Goal: Information Seeking & Learning: Learn about a topic

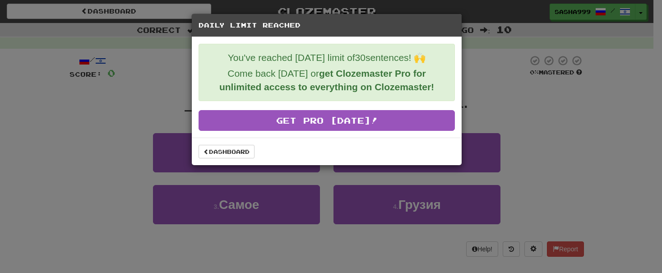
scroll to position [320, 0]
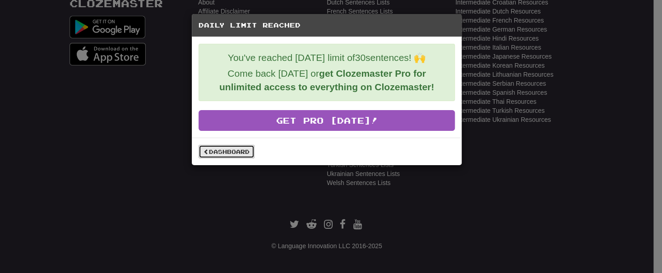
click at [218, 152] on link "Dashboard" at bounding box center [226, 152] width 56 height 14
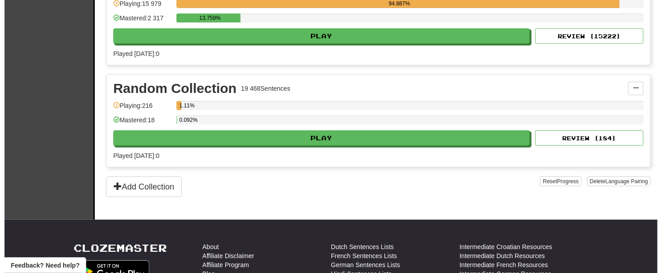
scroll to position [256, 0]
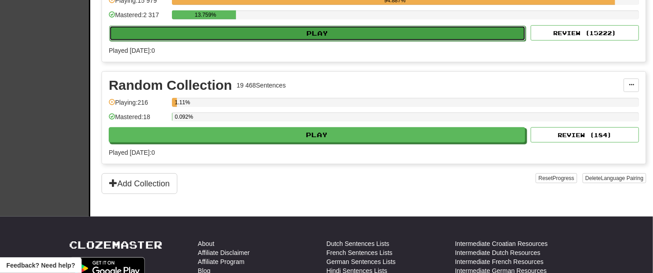
click at [314, 32] on button "Play" at bounding box center [317, 33] width 416 height 15
select select "**"
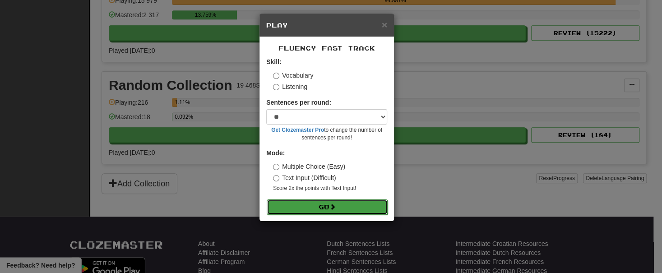
click at [315, 202] on button "Go" at bounding box center [327, 206] width 121 height 15
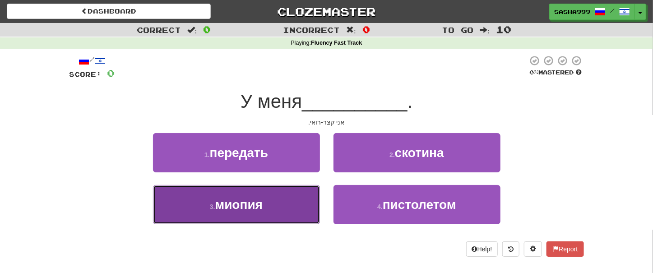
click at [269, 206] on button "3 . [GEOGRAPHIC_DATA]" at bounding box center [236, 204] width 167 height 39
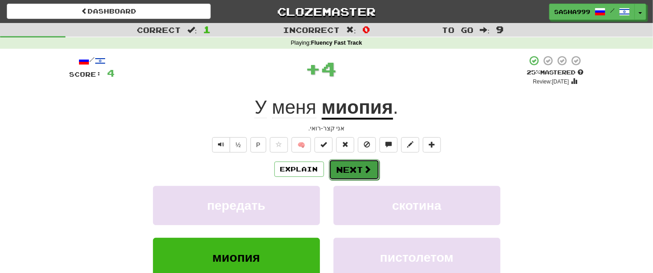
click at [350, 169] on button "Next" at bounding box center [354, 169] width 51 height 21
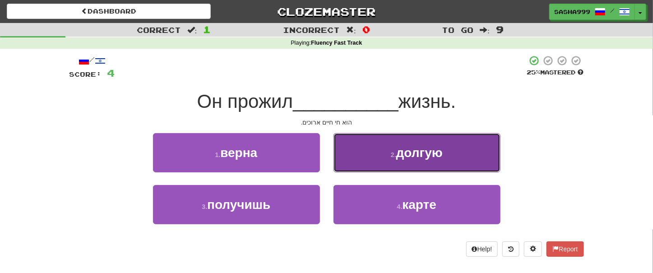
click at [394, 161] on button "2 . долгую" at bounding box center [416, 152] width 167 height 39
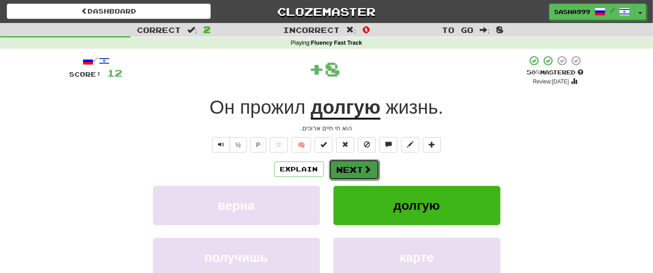
click at [364, 162] on button "Next" at bounding box center [354, 169] width 51 height 21
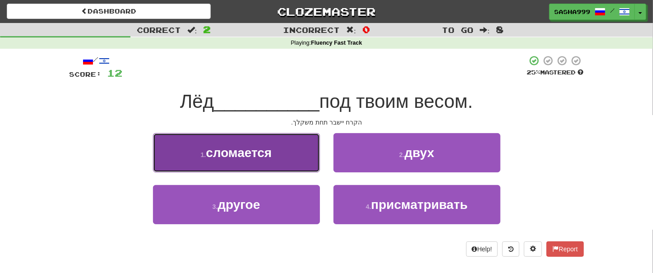
click at [267, 161] on button "1 . сломается" at bounding box center [236, 152] width 167 height 39
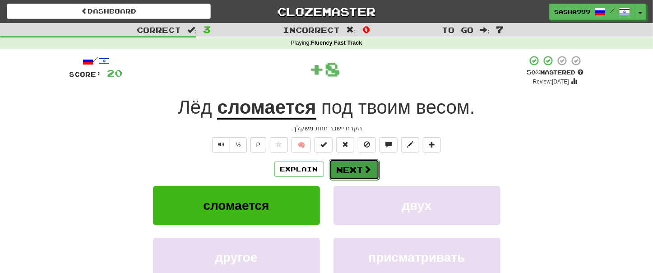
click at [363, 161] on button "Next" at bounding box center [354, 169] width 51 height 21
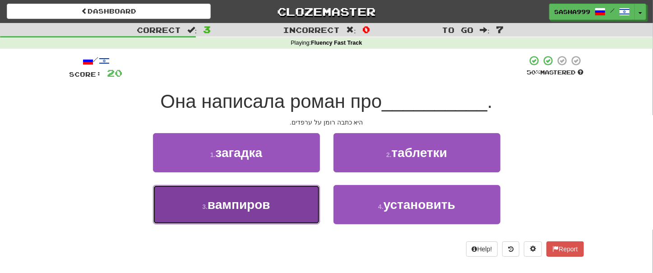
click at [270, 207] on span "вампиров" at bounding box center [238, 205] width 63 height 14
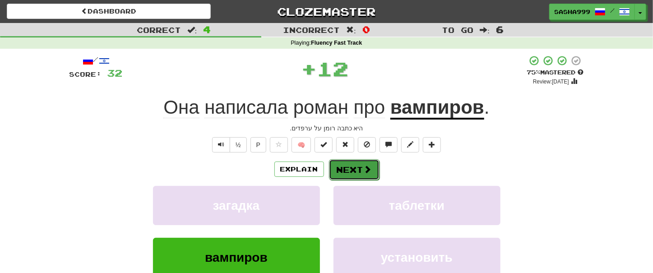
click at [340, 171] on button "Next" at bounding box center [354, 169] width 51 height 21
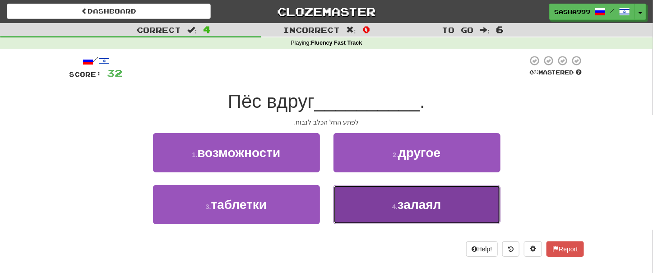
click at [392, 212] on button "4 . залаял" at bounding box center [416, 204] width 167 height 39
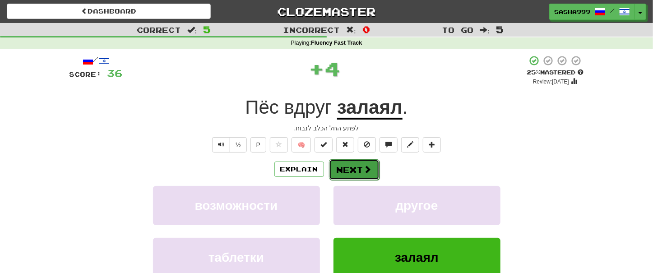
click at [345, 173] on button "Next" at bounding box center [354, 169] width 51 height 21
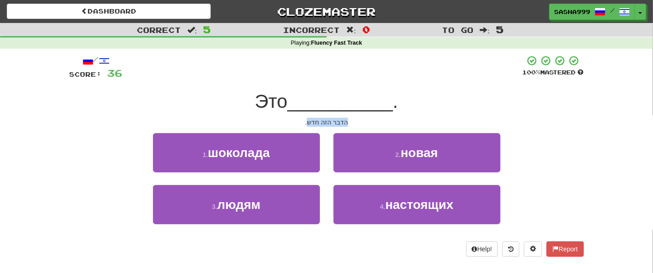
drag, startPoint x: 308, startPoint y: 123, endPoint x: 366, endPoint y: 118, distance: 58.4
click at [366, 118] on div "הדבר הזה חדש." at bounding box center [326, 122] width 514 height 9
copy div "הדבר הזה חדש"
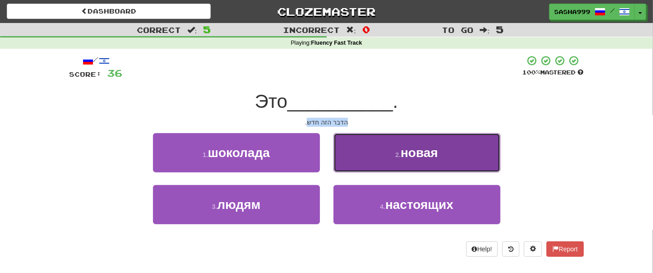
click at [436, 158] on span "новая" at bounding box center [418, 153] width 37 height 14
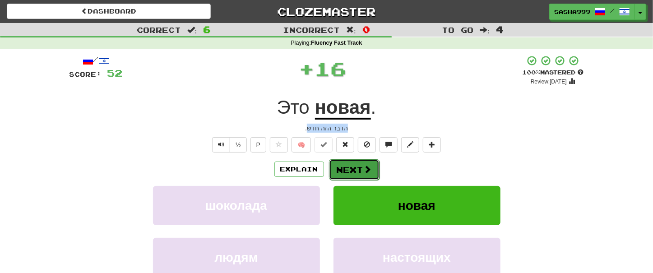
click at [359, 173] on button "Next" at bounding box center [354, 169] width 51 height 21
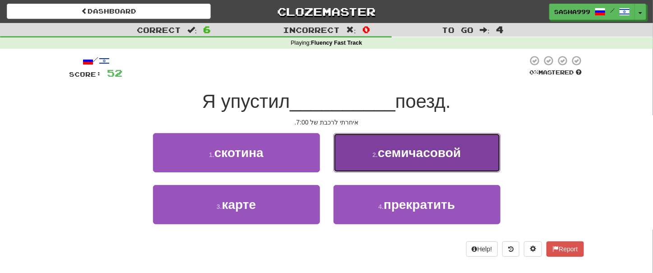
click at [396, 160] on button "2 . семичасовой" at bounding box center [416, 152] width 167 height 39
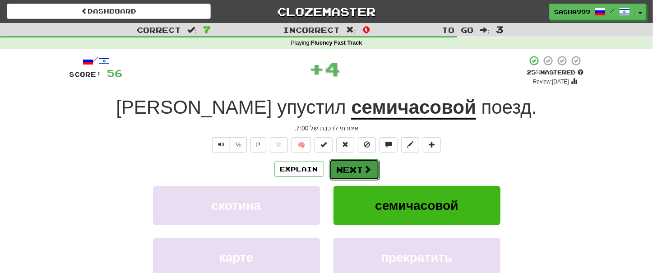
click at [364, 167] on span at bounding box center [368, 169] width 8 height 8
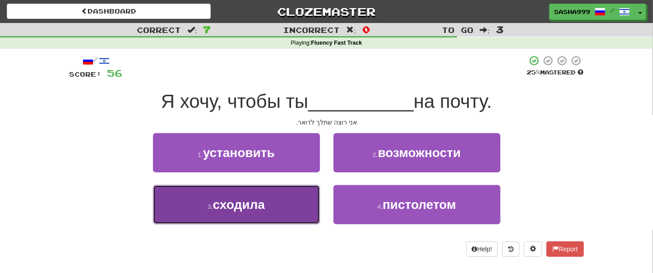
click at [258, 209] on span "сходила" at bounding box center [239, 205] width 52 height 14
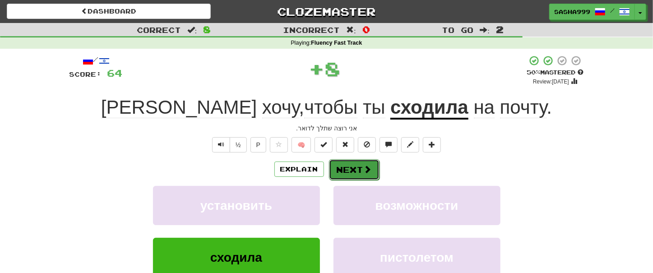
click at [345, 167] on button "Next" at bounding box center [354, 169] width 51 height 21
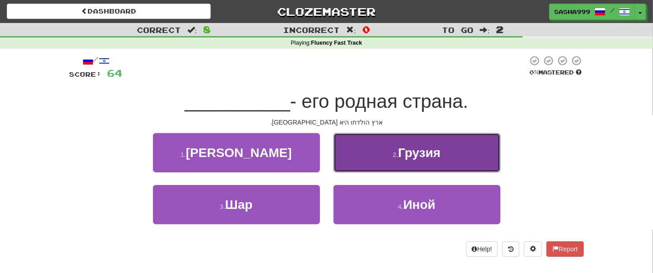
click at [414, 153] on span "Грузия" at bounding box center [419, 153] width 42 height 14
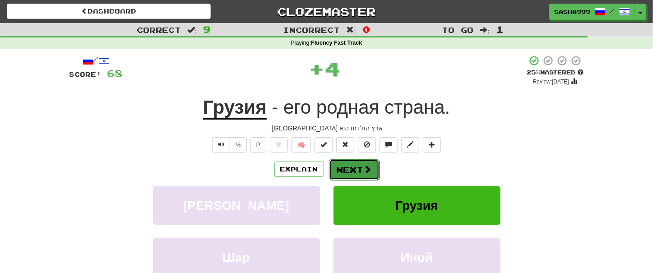
click at [364, 161] on button "Next" at bounding box center [354, 169] width 51 height 21
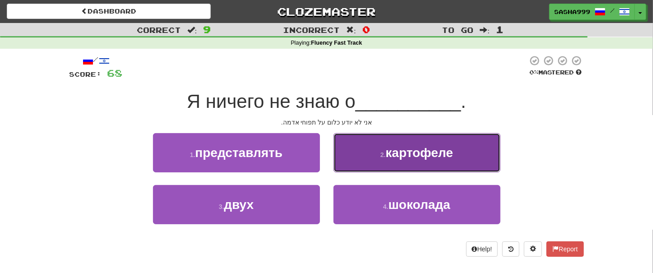
click at [392, 162] on button "2 . картофеле" at bounding box center [416, 152] width 167 height 39
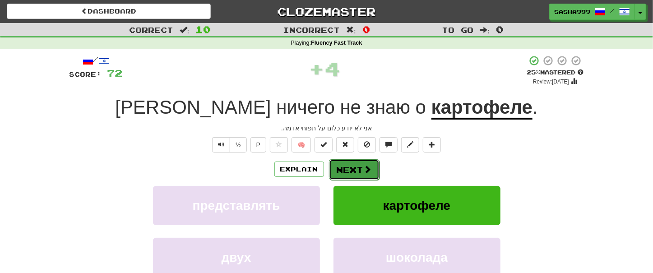
click at [369, 167] on span at bounding box center [368, 169] width 8 height 8
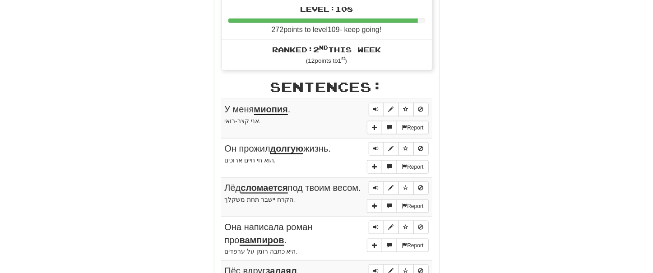
scroll to position [512, 0]
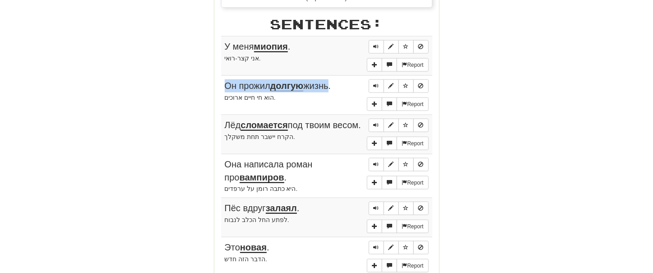
drag, startPoint x: 216, startPoint y: 49, endPoint x: 326, endPoint y: 88, distance: 116.8
click at [326, 88] on div "Stats: Score: + 72 Time: 1 : 12 New: 5 Review: 5 Correct: 10 Incorrect: 0 Get f…" at bounding box center [326, 33] width 225 height 823
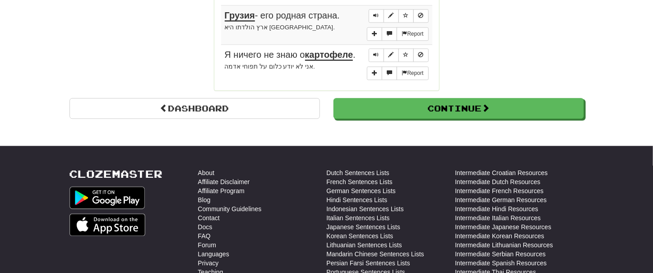
scroll to position [769, 0]
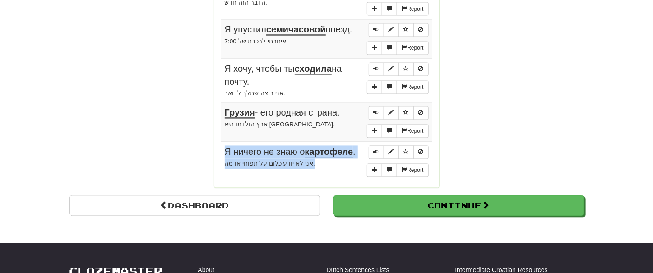
click at [304, 169] on div "אני לא יודע כלום על תפוחי אדמה." at bounding box center [327, 164] width 204 height 10
copy td "Я ничего не знаю о картофеле . אני לא יודע כלום על תפוחי אדמה."
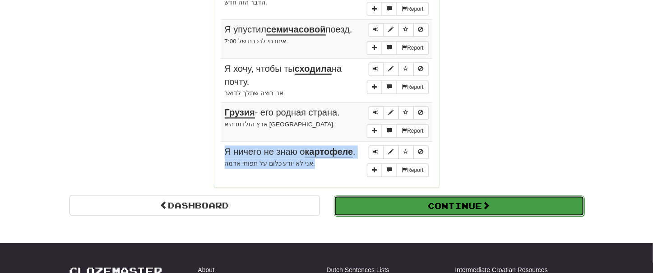
click at [387, 210] on button "Continue" at bounding box center [459, 206] width 250 height 21
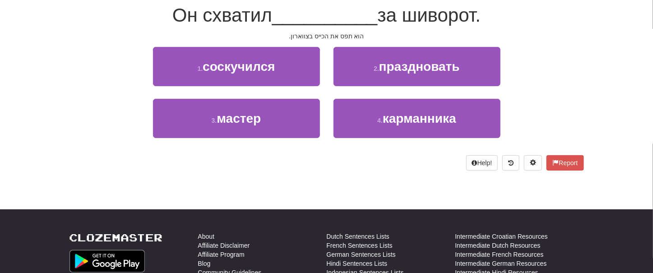
scroll to position [87, 0]
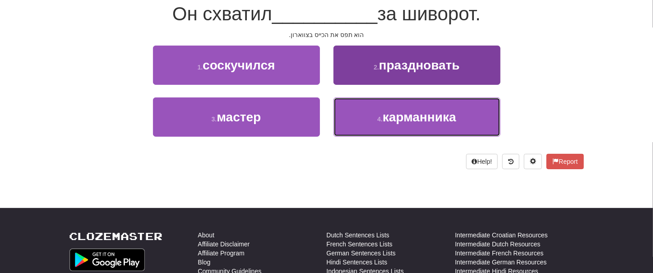
click at [422, 119] on span "карманника" at bounding box center [419, 117] width 74 height 14
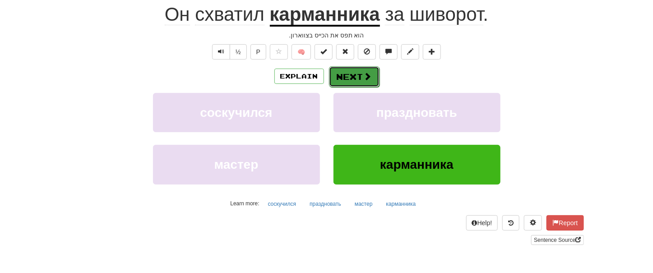
click at [362, 74] on button "Next" at bounding box center [354, 76] width 51 height 21
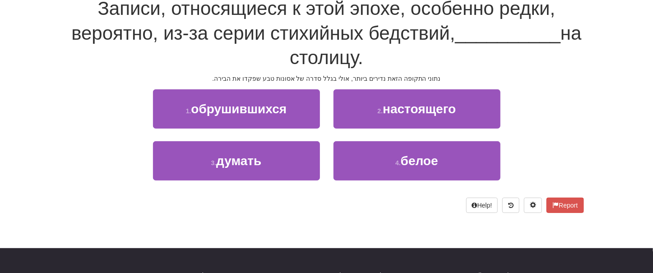
scroll to position [87, 0]
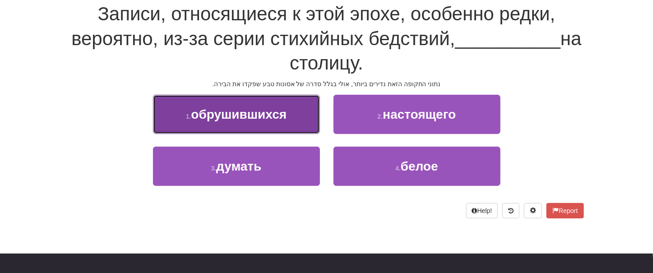
click at [256, 113] on span "обрушившихся" at bounding box center [239, 114] width 96 height 14
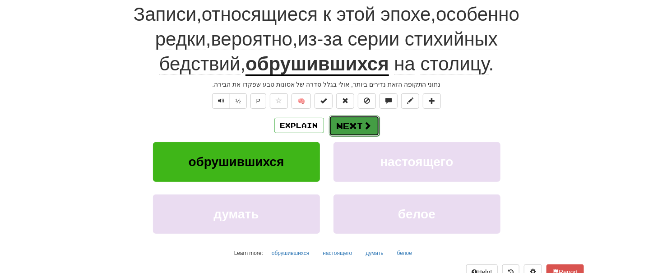
click at [343, 121] on button "Next" at bounding box center [354, 125] width 51 height 21
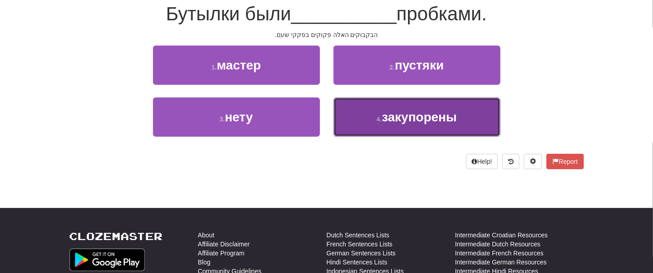
click at [396, 121] on span "закупорены" at bounding box center [419, 117] width 75 height 14
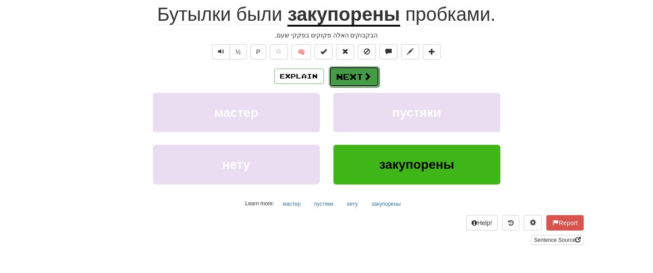
click at [350, 79] on button "Next" at bounding box center [354, 76] width 51 height 21
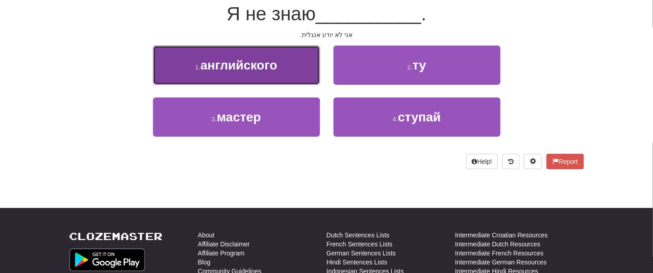
click at [269, 64] on span "английского" at bounding box center [238, 65] width 77 height 14
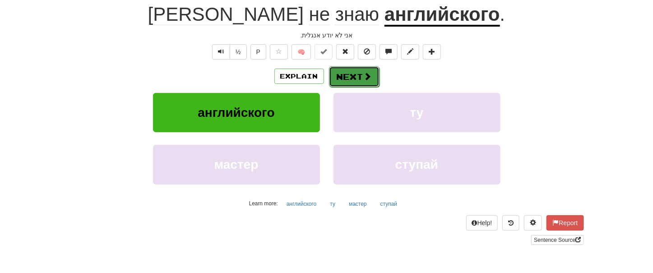
click at [340, 67] on button "Next" at bounding box center [354, 76] width 51 height 21
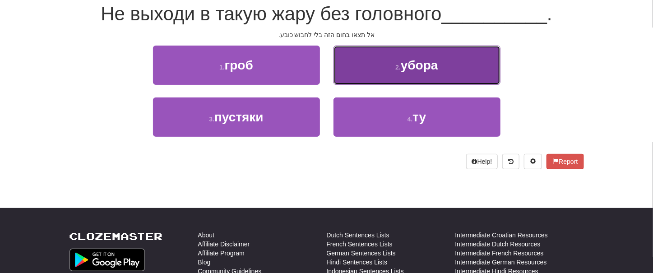
click at [408, 68] on span "убора" at bounding box center [418, 65] width 37 height 14
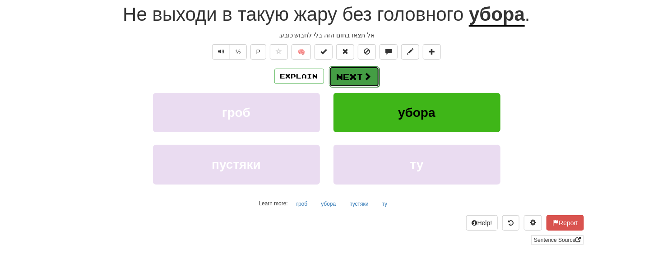
click at [370, 76] on span at bounding box center [368, 76] width 8 height 8
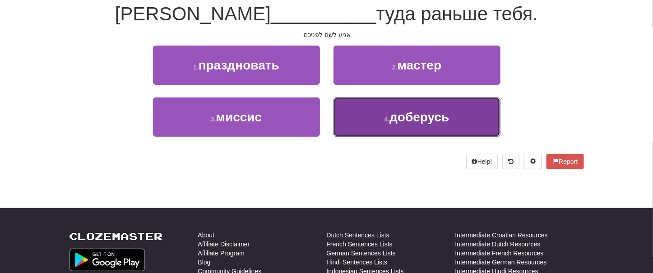
click at [412, 122] on span "доберусь" at bounding box center [419, 117] width 60 height 14
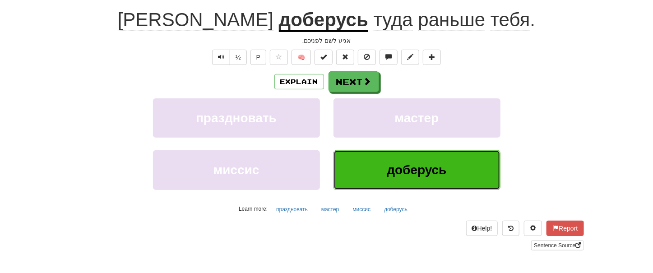
scroll to position [93, 0]
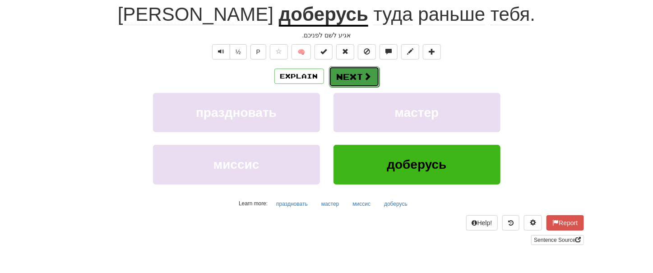
click at [338, 79] on button "Next" at bounding box center [354, 76] width 51 height 21
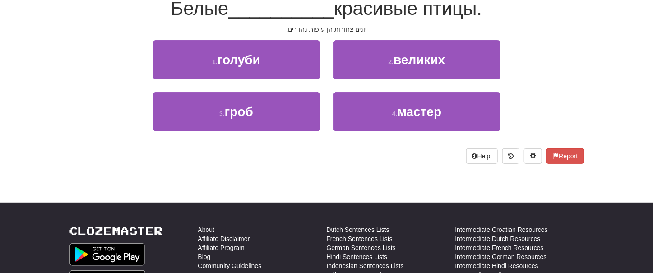
scroll to position [87, 0]
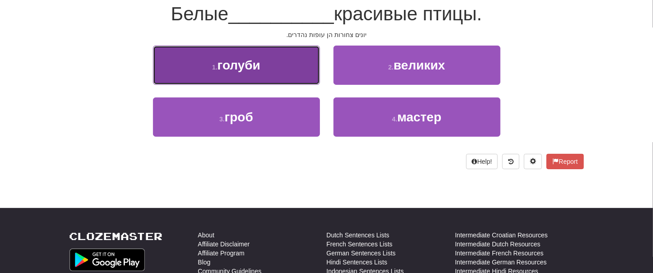
click at [246, 74] on button "1 . голуби" at bounding box center [236, 65] width 167 height 39
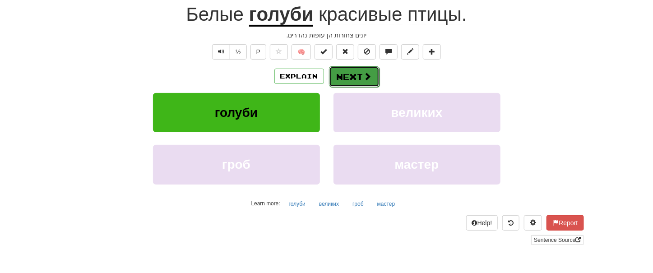
click at [343, 81] on button "Next" at bounding box center [354, 76] width 51 height 21
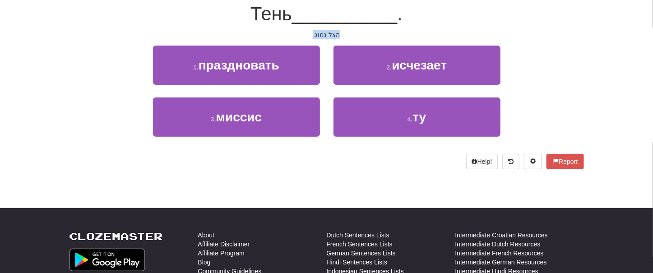
drag, startPoint x: 307, startPoint y: 31, endPoint x: 345, endPoint y: 31, distance: 37.9
click at [345, 31] on div "הצל נמוג." at bounding box center [326, 34] width 514 height 9
copy div "הצל נמוג."
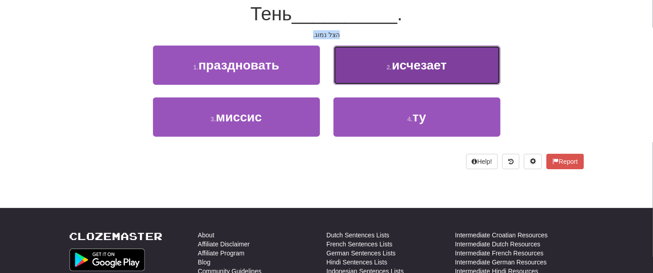
click at [407, 74] on button "2 . исчезает" at bounding box center [416, 65] width 167 height 39
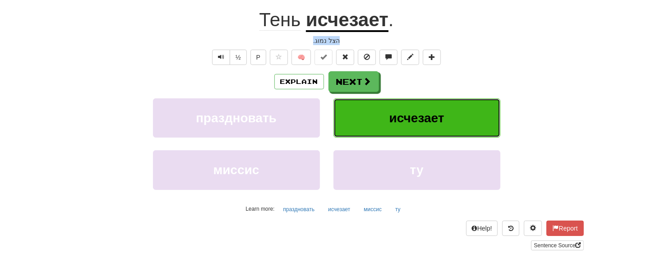
scroll to position [93, 0]
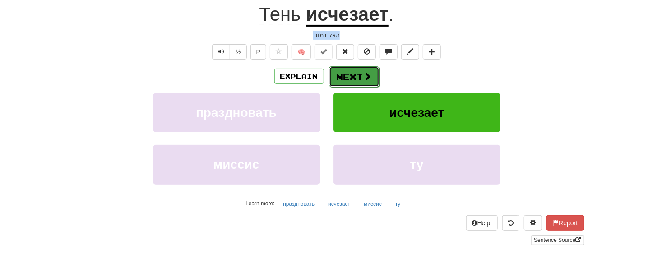
click at [347, 77] on button "Next" at bounding box center [354, 76] width 51 height 21
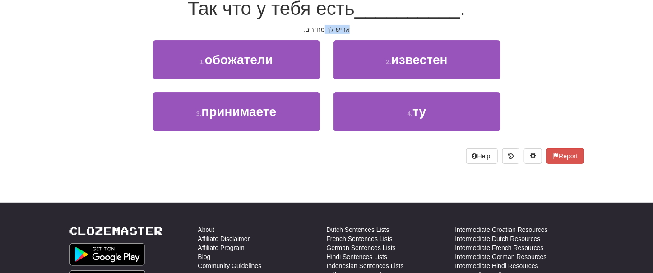
scroll to position [87, 0]
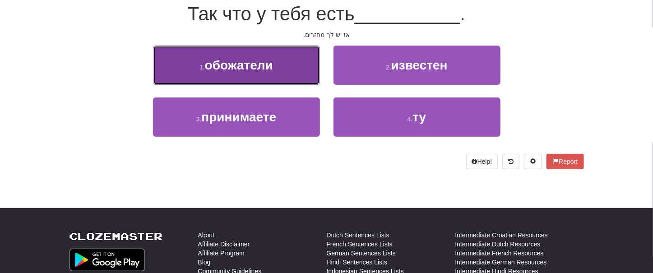
click at [223, 68] on span "обожатели" at bounding box center [239, 65] width 68 height 14
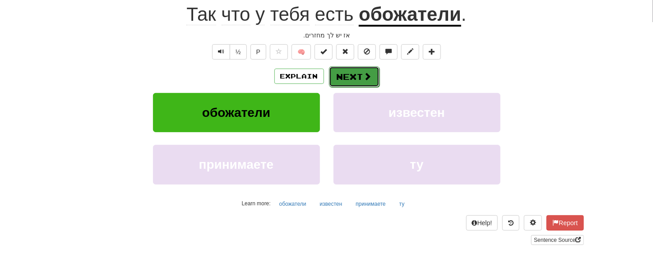
click at [336, 73] on button "Next" at bounding box center [354, 76] width 51 height 21
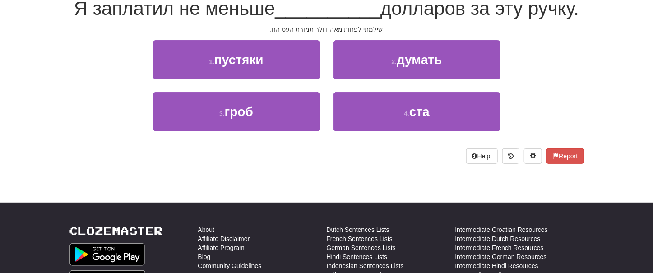
scroll to position [87, 0]
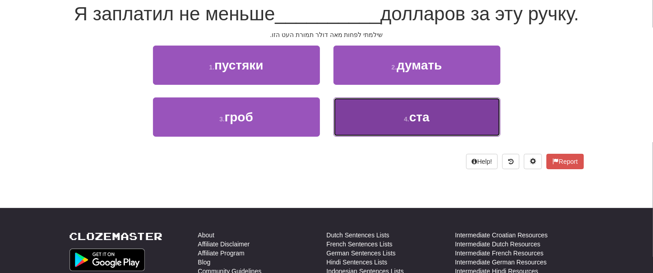
click at [406, 137] on button "4 . ста" at bounding box center [416, 116] width 167 height 39
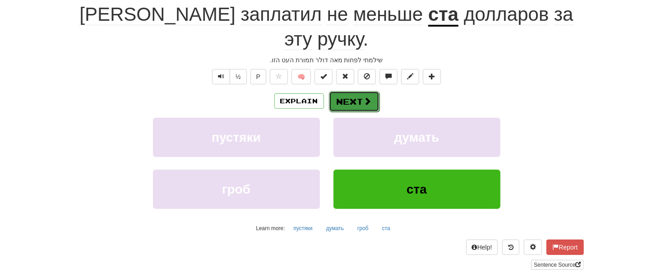
click at [344, 91] on button "Next" at bounding box center [354, 101] width 51 height 21
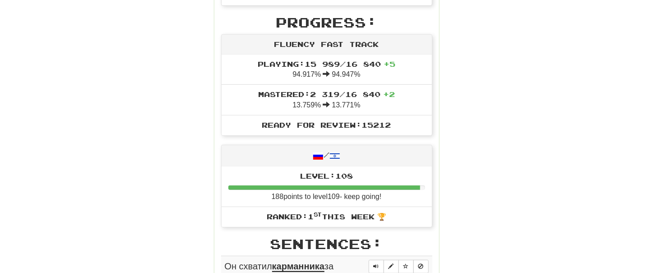
scroll to position [389, 0]
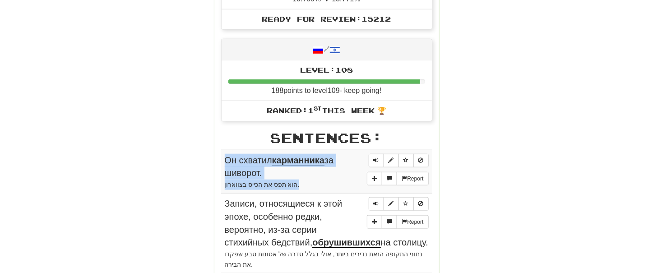
drag, startPoint x: 212, startPoint y: 158, endPoint x: 400, endPoint y: 184, distance: 189.8
click at [400, 184] on div "Round Results Stats: Score: + 84 Time: 1 : 19 New: 5 Review: 5 Correct: 10 Inco…" at bounding box center [326, 178] width 514 height 907
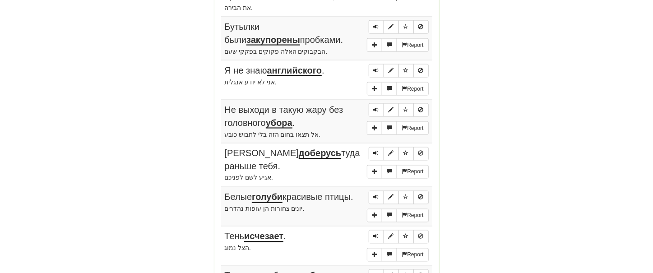
scroll to position [902, 0]
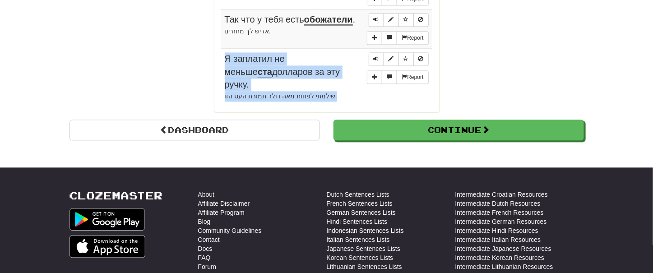
click at [327, 93] on div "שילמתי לפחות מאה דולר תמורת העט הזו." at bounding box center [327, 96] width 204 height 10
copy td "Я заплатил не меньше ста долларов за эту ручку. שילמתי לפחות מאה דולר תמורת העט…"
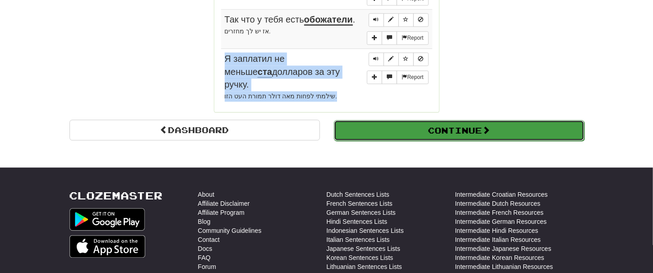
click at [411, 132] on button "Continue" at bounding box center [459, 130] width 250 height 21
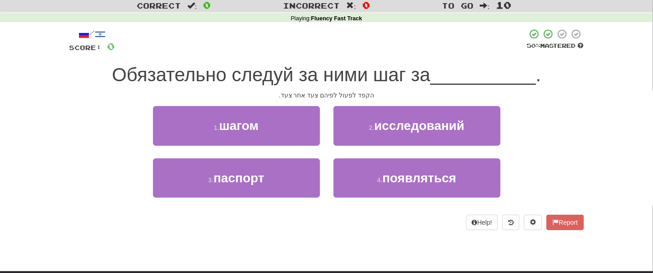
scroll to position [10, 0]
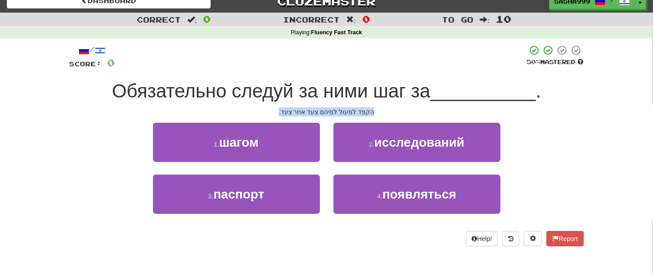
drag, startPoint x: 285, startPoint y: 111, endPoint x: 393, endPoint y: 112, distance: 108.2
click at [393, 112] on div "הקפד לפעול לפיהם צעד אחר צעד." at bounding box center [326, 111] width 514 height 9
copy div "הקפד לפעול לפיהם צעד אחר צעד."
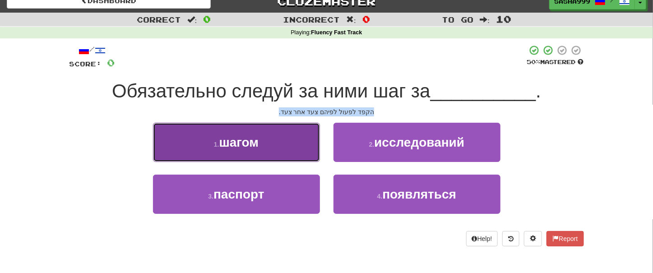
click at [276, 147] on button "1 . шагом" at bounding box center [236, 142] width 167 height 39
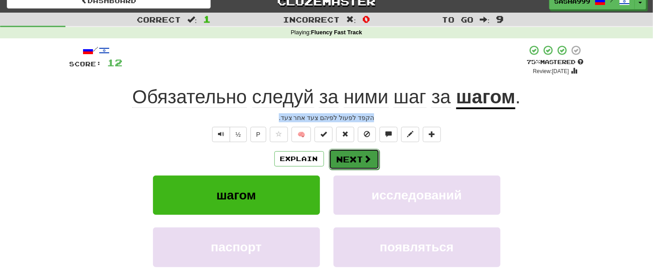
click at [356, 161] on button "Next" at bounding box center [354, 159] width 51 height 21
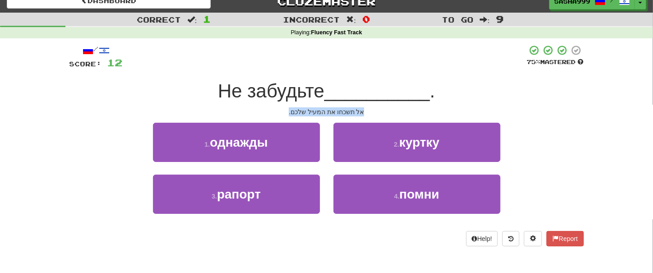
drag, startPoint x: 309, startPoint y: 109, endPoint x: 366, endPoint y: 110, distance: 56.8
click at [366, 110] on div "אל תשכחו את המעיל שלכם." at bounding box center [326, 111] width 514 height 9
drag, startPoint x: 338, startPoint y: 110, endPoint x: 330, endPoint y: 109, distance: 8.2
copy div "אל תשכחו את המעיל שלכם."
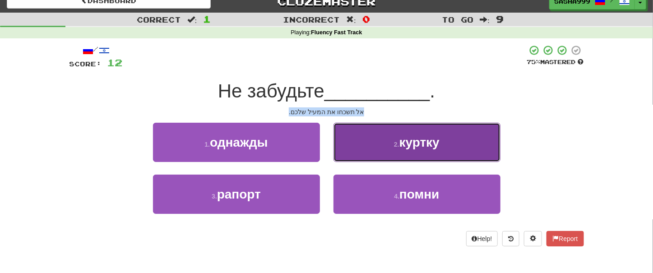
click at [405, 145] on span "куртку" at bounding box center [419, 142] width 40 height 14
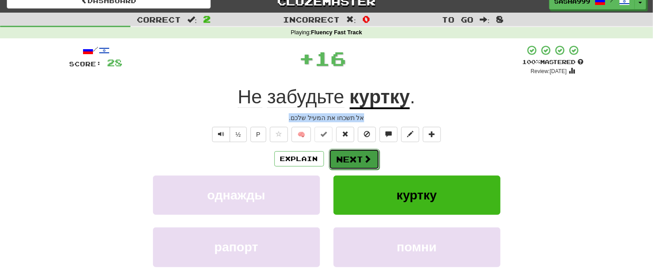
click at [338, 152] on button "Next" at bounding box center [354, 159] width 51 height 21
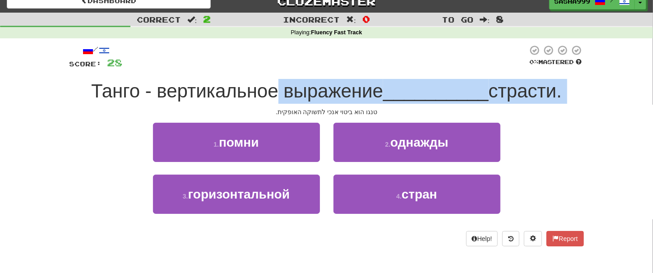
drag, startPoint x: 271, startPoint y: 104, endPoint x: 311, endPoint y: 101, distance: 40.3
click at [366, 106] on div "/ Score: 28 0 % Mastered Танго - вертикальное выражение __________ страсти. טנג…" at bounding box center [326, 146] width 514 height 202
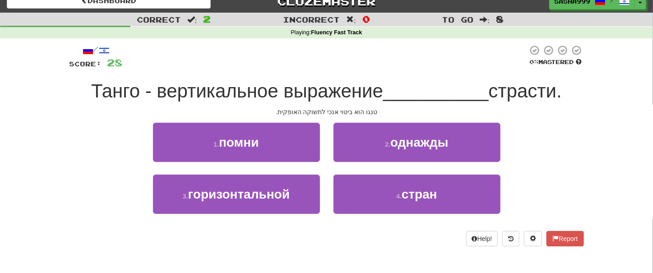
click at [266, 110] on div "טנגו הוא ביטוי אנכי לתשוקה האופקית." at bounding box center [326, 111] width 514 height 9
drag, startPoint x: 266, startPoint y: 110, endPoint x: 384, endPoint y: 116, distance: 118.8
click at [384, 116] on div "טנגו הוא ביטוי אנכי לתשוקה האופקית." at bounding box center [326, 111] width 514 height 9
copy div "טנגו הוא ביטוי אנכי לתשוקה האופקית."
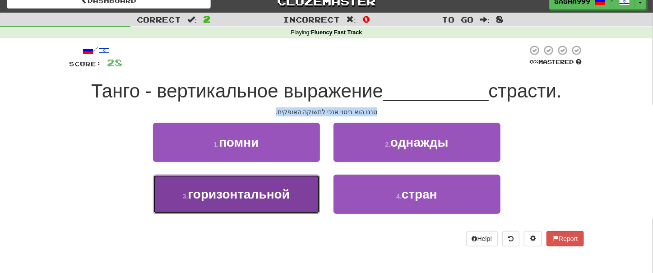
click at [226, 199] on span "горизонтальной" at bounding box center [238, 194] width 101 height 14
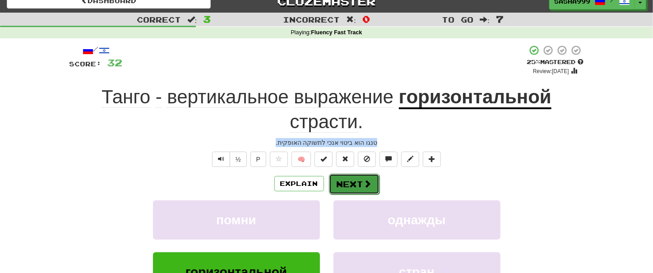
click at [340, 181] on button "Next" at bounding box center [354, 184] width 51 height 21
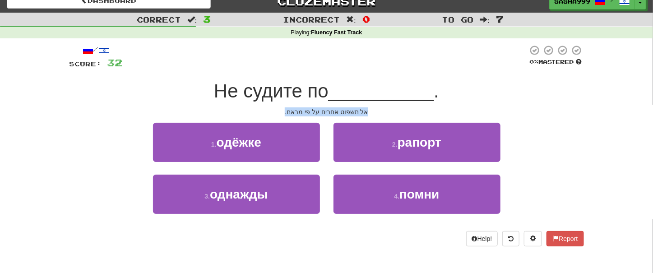
drag, startPoint x: 270, startPoint y: 113, endPoint x: 380, endPoint y: 114, distance: 110.1
click at [387, 117] on div "/ Score: 32 0 % Mastered Не судите по __________ . אל תשפוט אחרים על פי מראם. 1…" at bounding box center [326, 146] width 514 height 202
copy div "אל תשפוט אחרים על פי מראם."
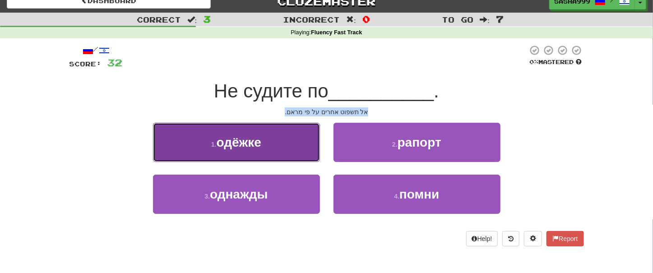
click at [255, 140] on span "одёжке" at bounding box center [238, 142] width 45 height 14
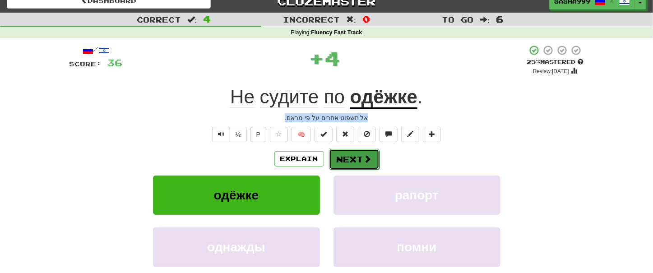
click at [363, 159] on button "Next" at bounding box center [354, 159] width 51 height 21
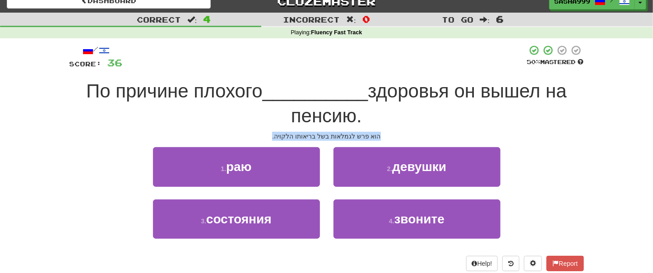
drag, startPoint x: 277, startPoint y: 138, endPoint x: 409, endPoint y: 136, distance: 131.7
click at [409, 136] on div "הוא פרש לגמלאות בשל בריאותו הלקויה." at bounding box center [326, 136] width 514 height 9
copy div "הוא פרש לגמלאות בשל בריאותו הלקויה."
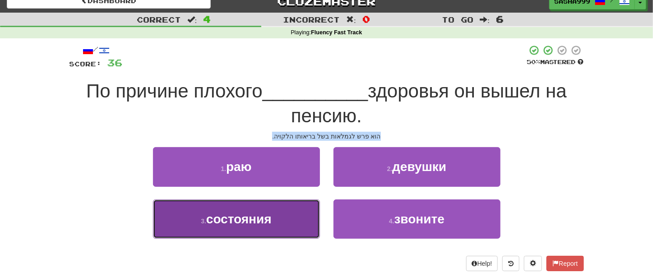
click at [232, 224] on span "состояния" at bounding box center [238, 219] width 65 height 14
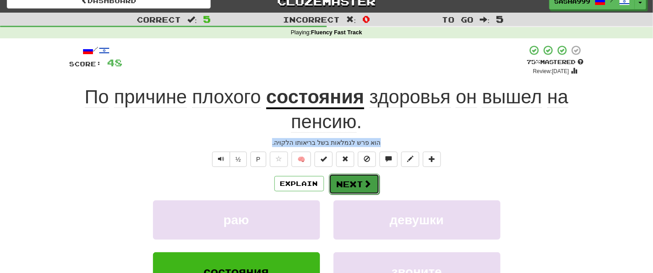
click at [362, 186] on button "Next" at bounding box center [354, 184] width 51 height 21
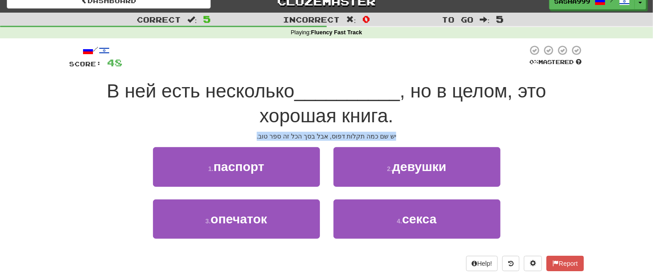
drag, startPoint x: 254, startPoint y: 134, endPoint x: 391, endPoint y: 137, distance: 136.7
click at [409, 136] on div "יש שם כמה תקלות דפוס, אבל בסך הכל זה ספר טוב." at bounding box center [326, 136] width 514 height 9
copy div "יש שם כמה תקלות דפוס, אבל בסך הכל זה ספר טוב."
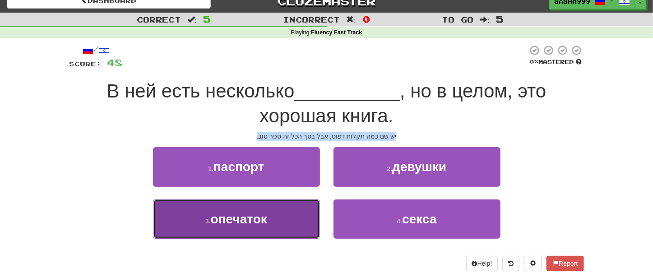
click at [234, 225] on span "опечаток" at bounding box center [239, 219] width 56 height 14
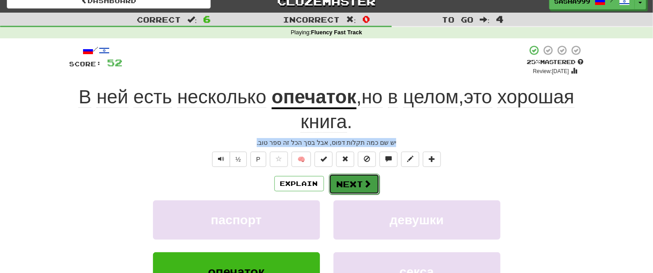
click at [360, 184] on button "Next" at bounding box center [354, 184] width 51 height 21
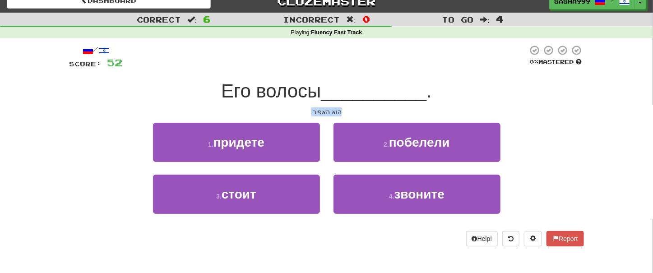
drag, startPoint x: 301, startPoint y: 108, endPoint x: 364, endPoint y: 106, distance: 62.7
click at [364, 106] on div "/ Score: 52 0 % Mastered Его волосы __________ . הוא האפיר. 1 . придете 2 . поб…" at bounding box center [326, 146] width 514 height 202
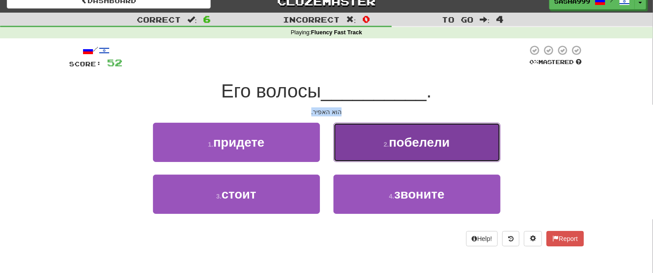
click at [407, 143] on span "побелели" at bounding box center [419, 142] width 61 height 14
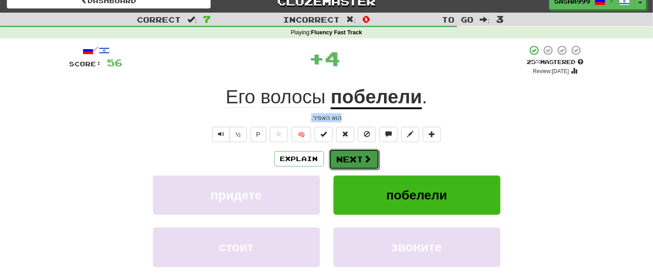
click at [358, 161] on button "Next" at bounding box center [354, 159] width 51 height 21
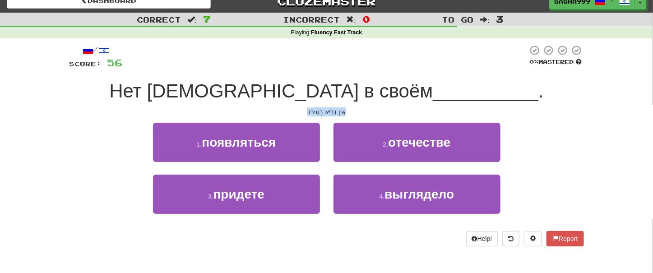
drag, startPoint x: 307, startPoint y: 108, endPoint x: 345, endPoint y: 107, distance: 38.4
click at [345, 107] on div "אֵין נָבִיא בְּעִירוֹ." at bounding box center [326, 111] width 514 height 9
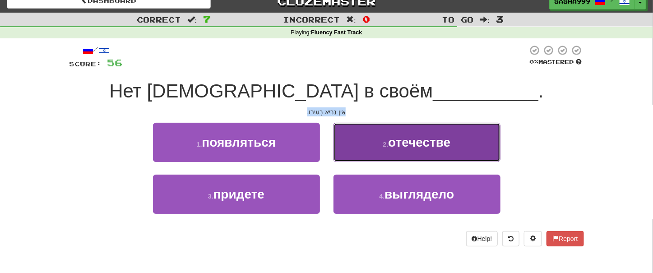
click at [438, 137] on span "отечестве" at bounding box center [419, 142] width 62 height 14
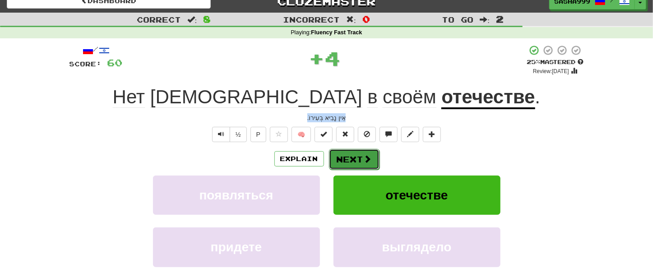
click at [361, 159] on button "Next" at bounding box center [354, 159] width 51 height 21
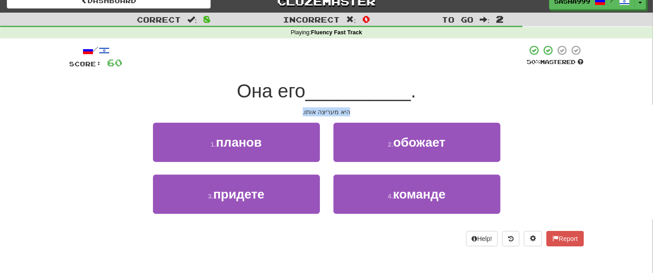
drag, startPoint x: 297, startPoint y: 114, endPoint x: 378, endPoint y: 109, distance: 81.4
click at [378, 109] on div "היא מעריצה אותו." at bounding box center [326, 111] width 514 height 9
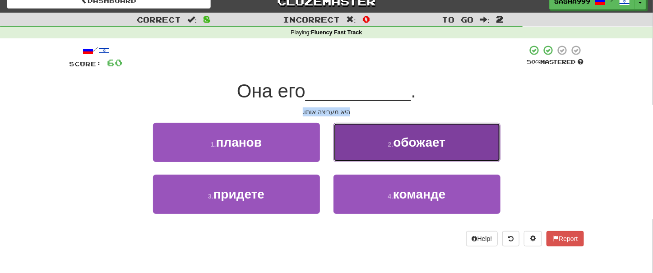
click at [444, 143] on span "обожает" at bounding box center [419, 142] width 52 height 14
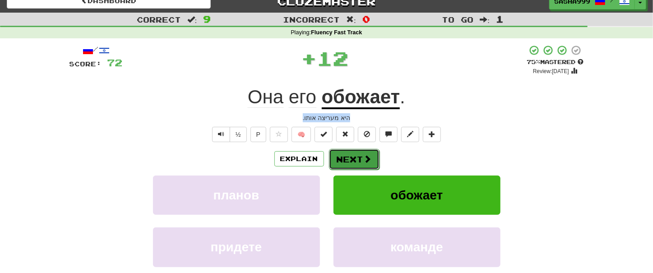
click at [346, 155] on button "Next" at bounding box center [354, 159] width 51 height 21
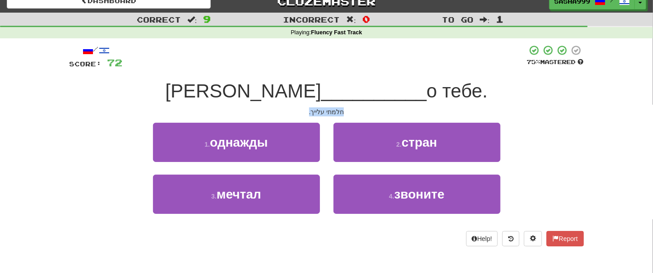
drag, startPoint x: 305, startPoint y: 114, endPoint x: 355, endPoint y: 111, distance: 49.7
click at [355, 111] on div "חלמתי עלייך." at bounding box center [326, 111] width 514 height 9
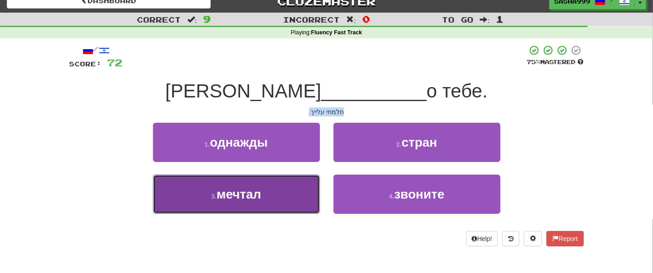
click at [256, 199] on span "мечтал" at bounding box center [238, 194] width 45 height 14
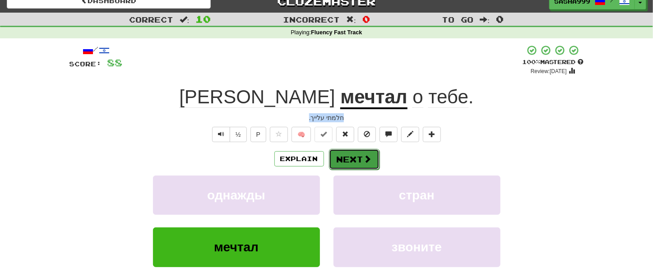
click at [374, 162] on button "Next" at bounding box center [354, 159] width 51 height 21
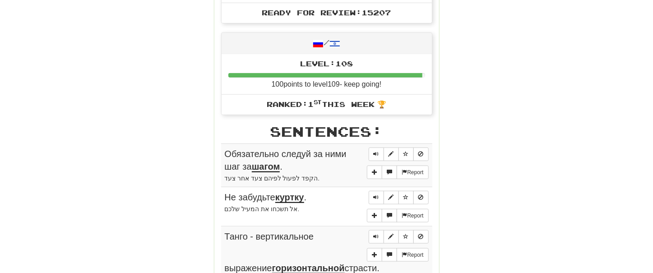
scroll to position [523, 0]
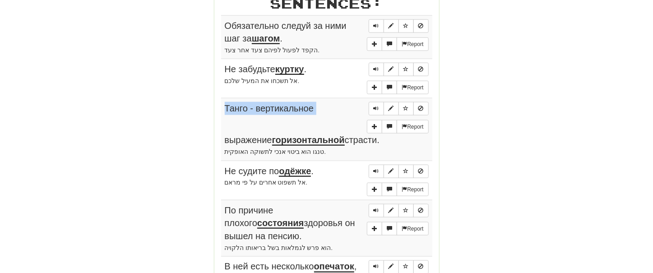
drag, startPoint x: 222, startPoint y: 27, endPoint x: 365, endPoint y: 108, distance: 164.8
click at [365, 108] on div "Round Results Stats: Score: + 88 Time: 3 : 42 New: 5 Review: 5 Correct: 10 Inco…" at bounding box center [326, 38] width 514 height 896
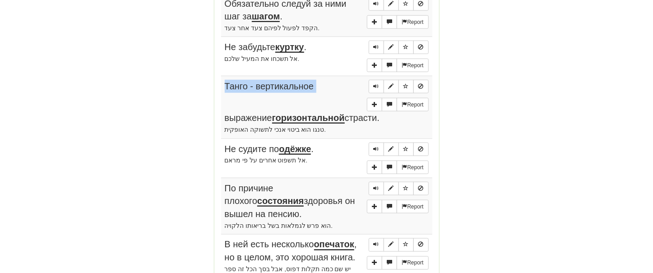
scroll to position [779, 0]
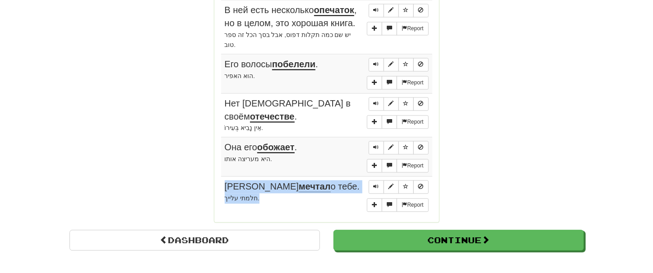
click at [261, 193] on div "חלמתי עלייך." at bounding box center [327, 198] width 204 height 10
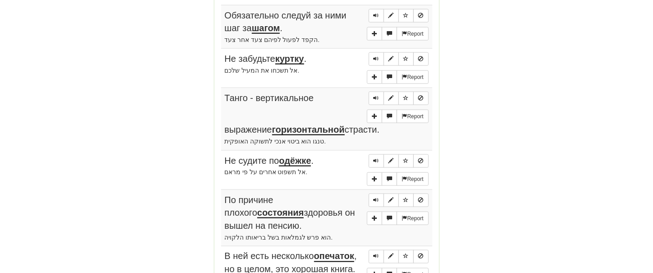
scroll to position [790, 0]
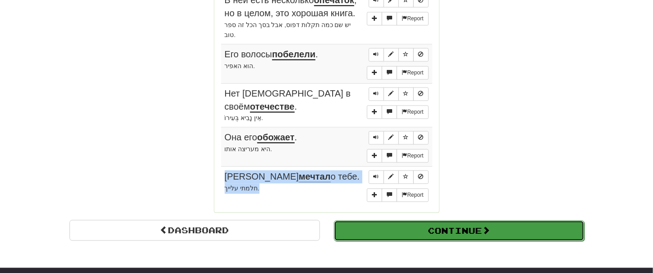
click at [458, 220] on button "Continue" at bounding box center [459, 230] width 250 height 21
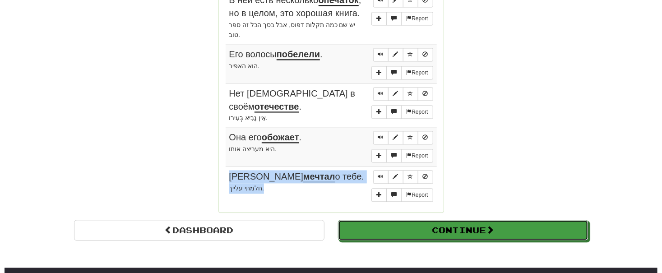
scroll to position [320, 0]
